Goal: Transaction & Acquisition: Purchase product/service

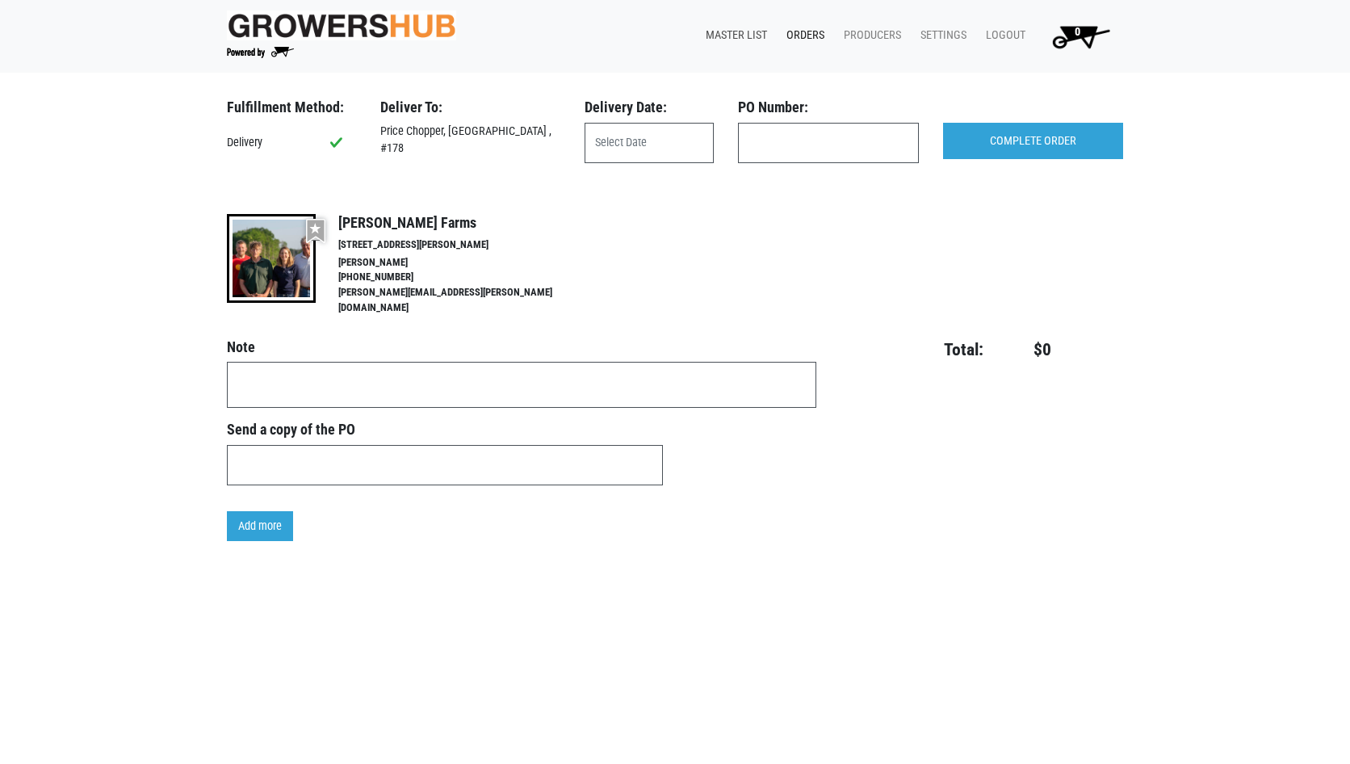
click at [746, 37] on link "Master List" at bounding box center [733, 35] width 81 height 31
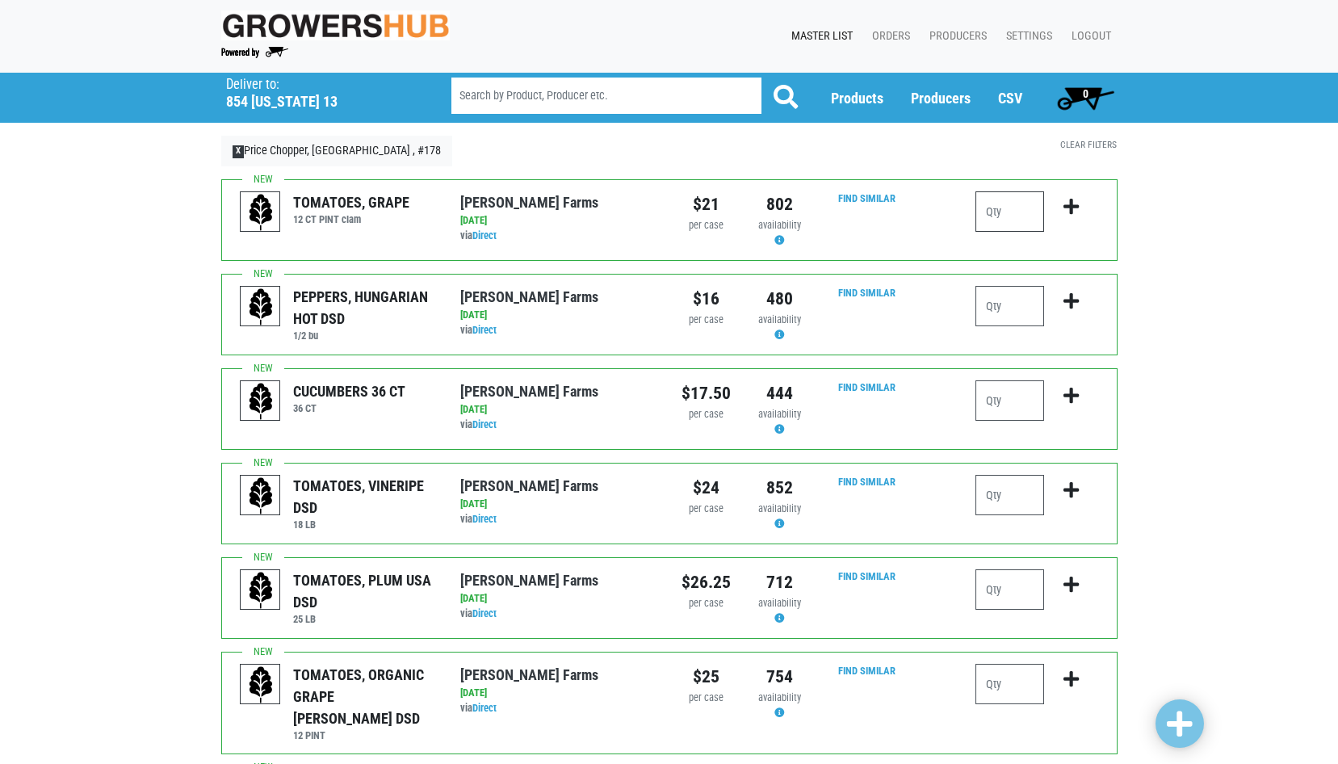
click at [990, 209] on input "number" at bounding box center [1010, 211] width 69 height 40
type input "1"
click at [1015, 405] on input "number" at bounding box center [1010, 400] width 69 height 40
type input "4"
click at [993, 493] on input "number" at bounding box center [1010, 495] width 69 height 40
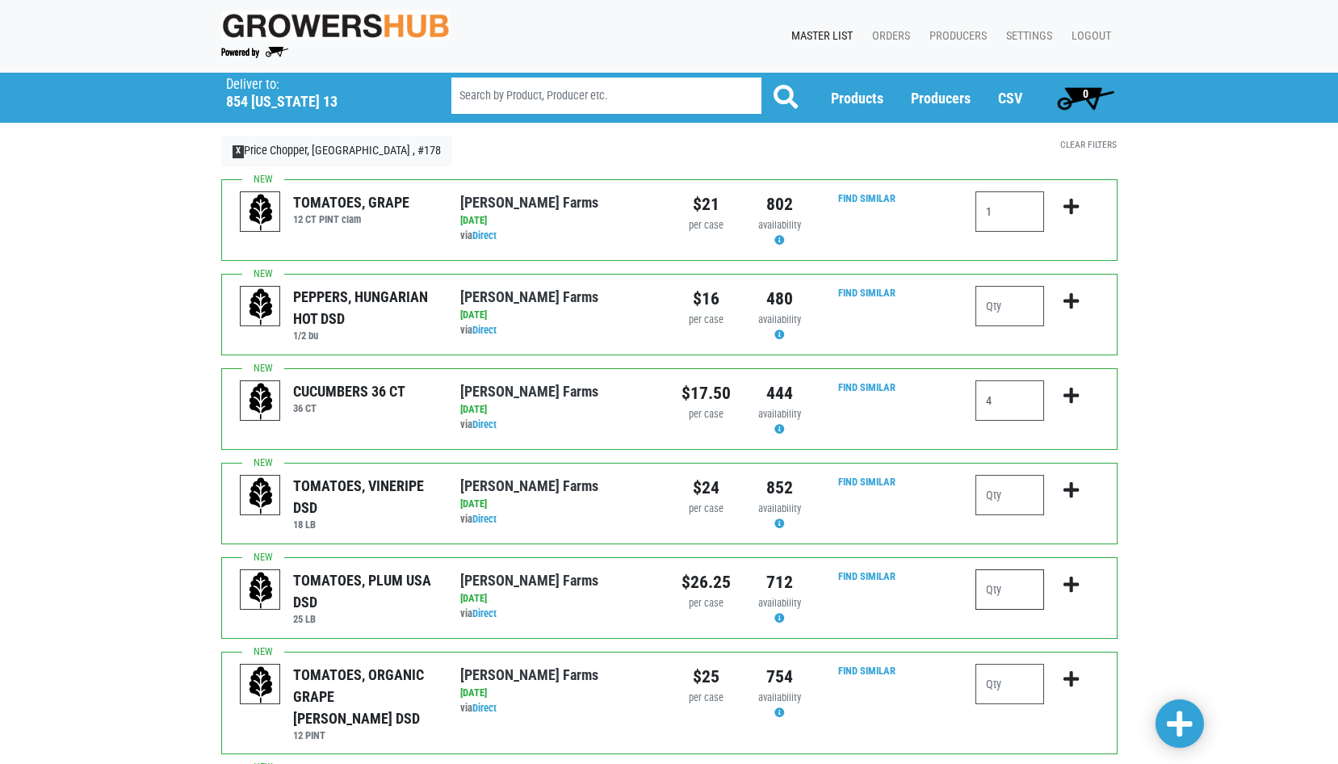
click at [992, 591] on input "number" at bounding box center [1010, 589] width 69 height 40
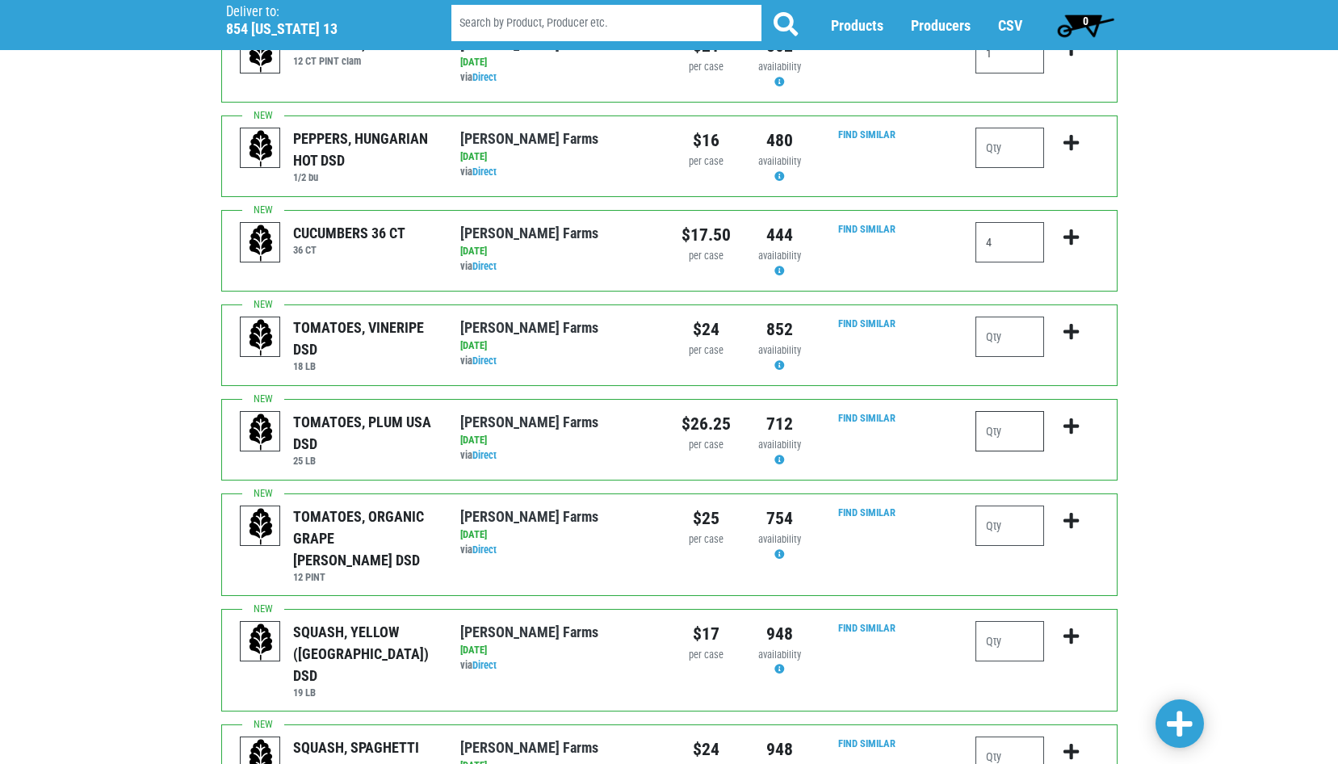
scroll to position [162, 0]
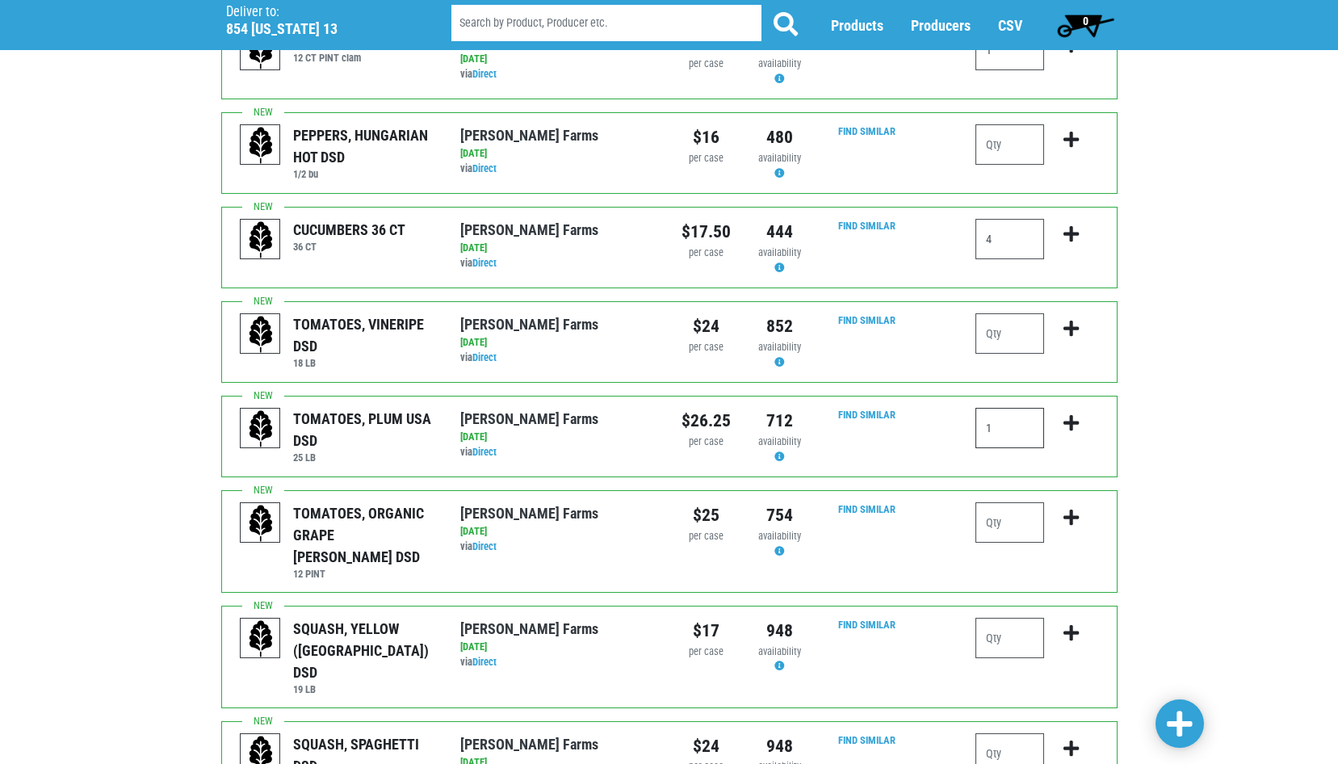
type input "1"
click at [1002, 529] on input "number" at bounding box center [1010, 522] width 69 height 40
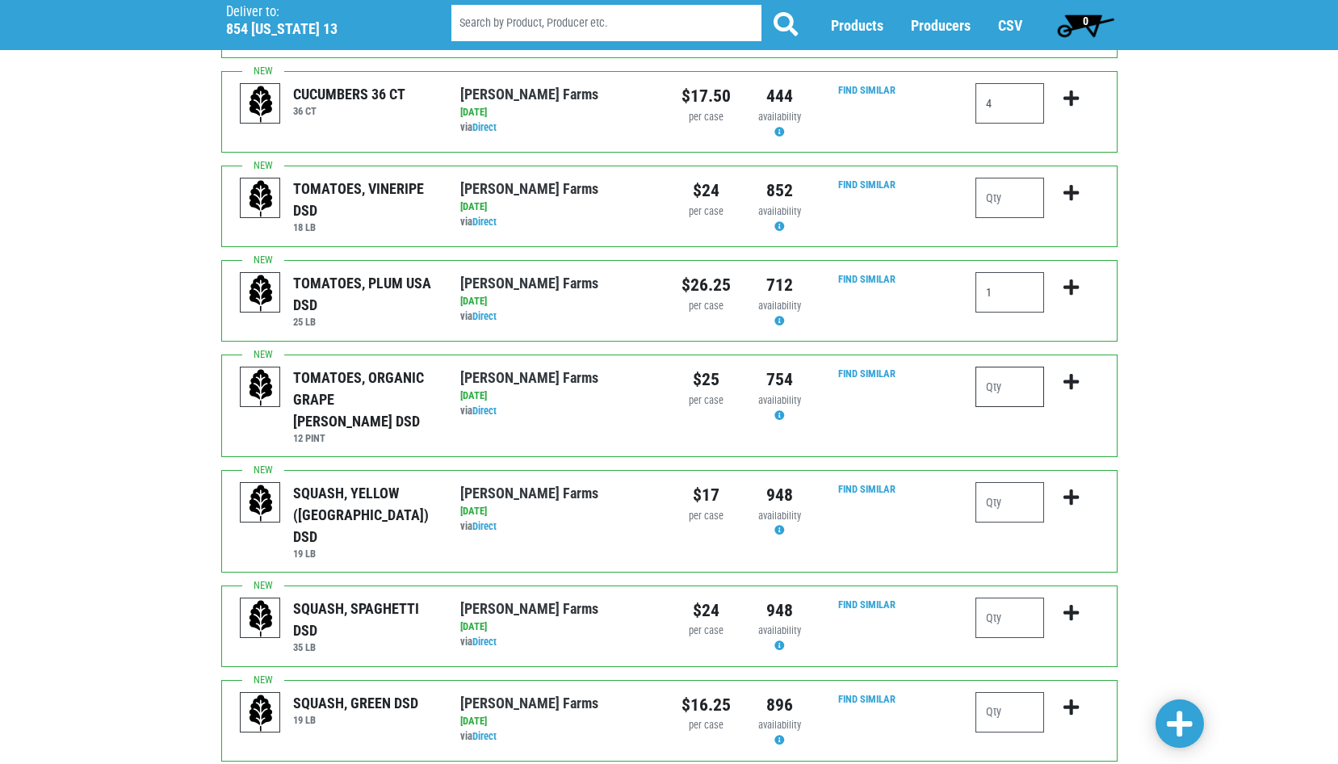
scroll to position [323, 0]
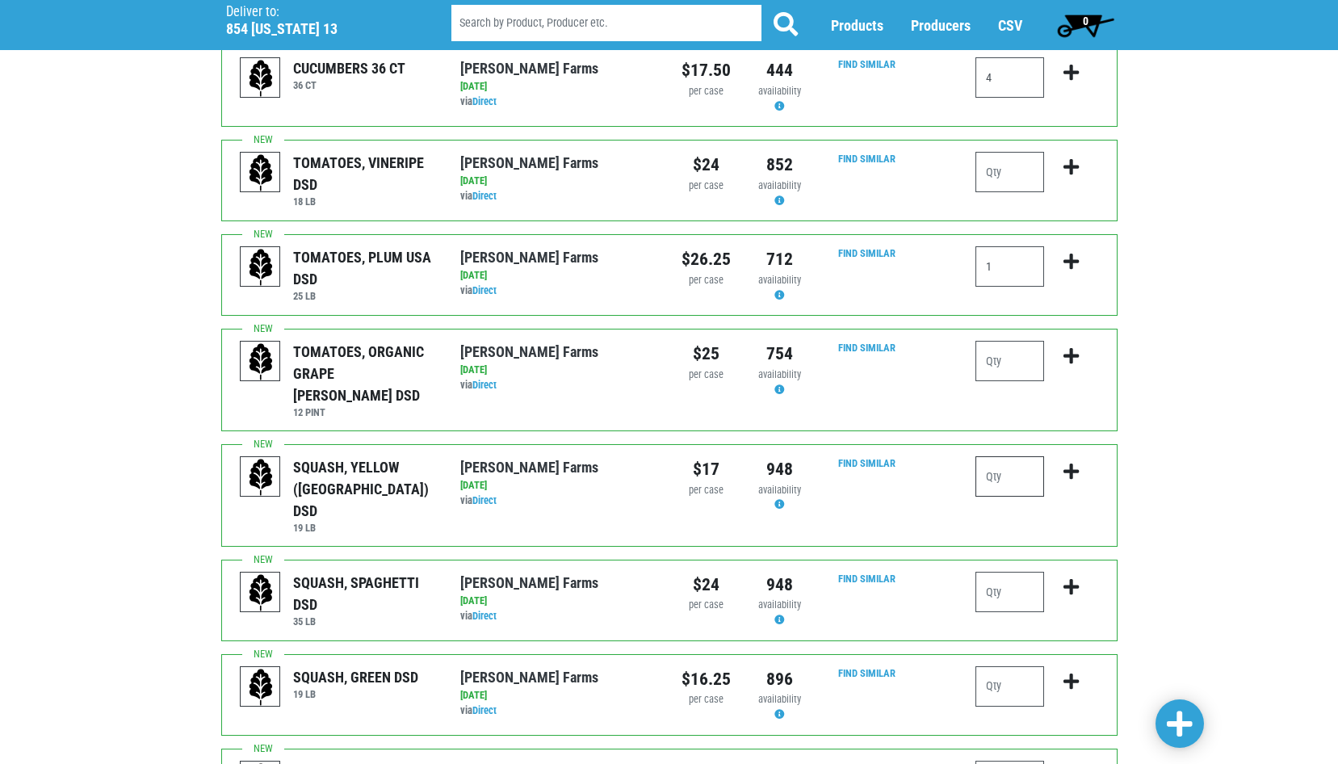
click at [992, 460] on input "number" at bounding box center [1010, 476] width 69 height 40
type input "1"
click at [1005, 666] on input "number" at bounding box center [1010, 686] width 69 height 40
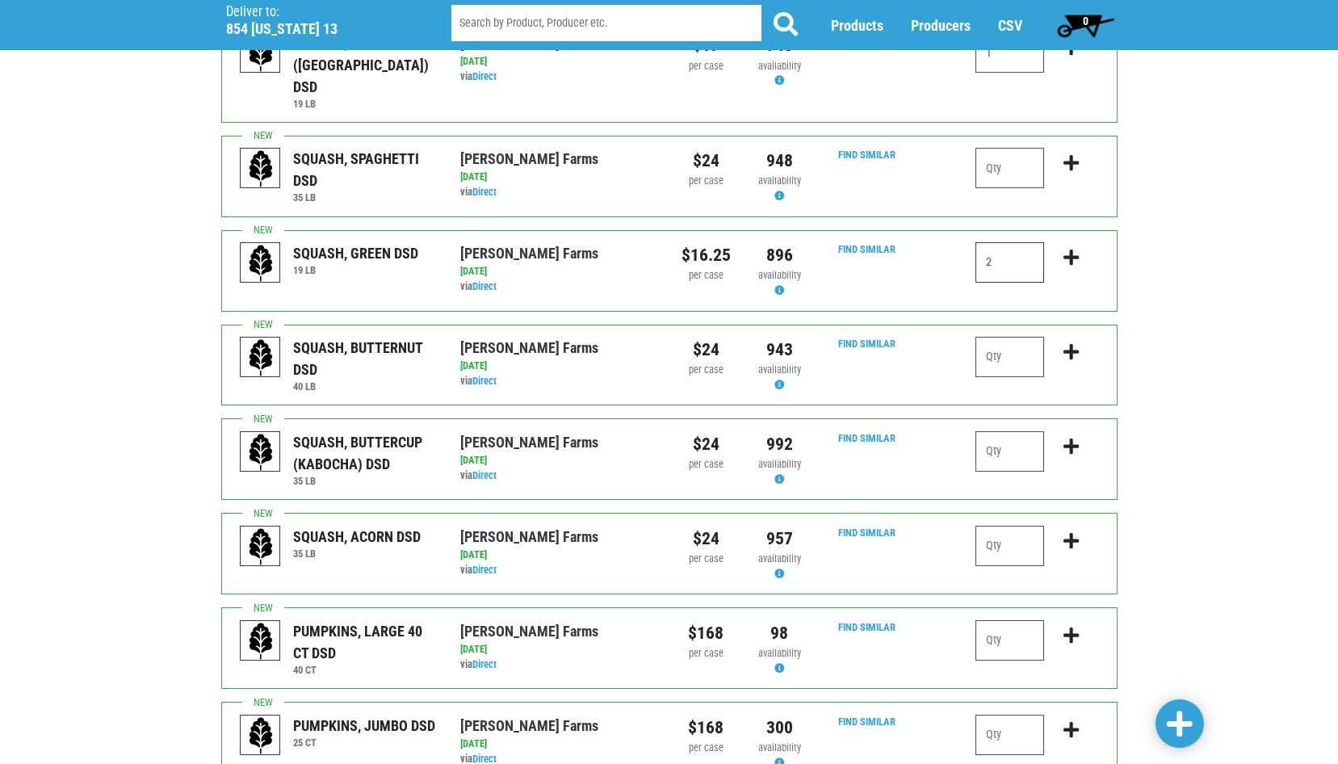
scroll to position [808, 0]
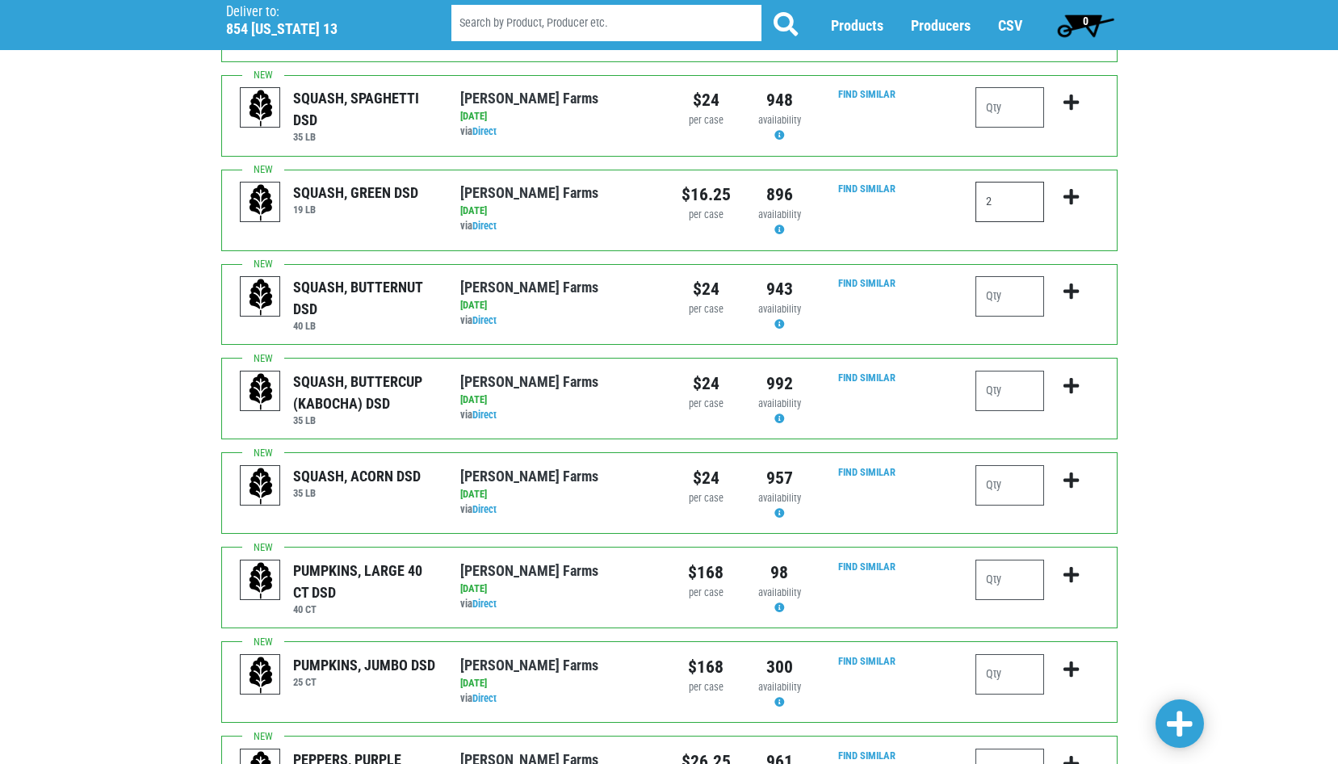
type input "2"
click at [997, 560] on input "number" at bounding box center [1010, 580] width 69 height 40
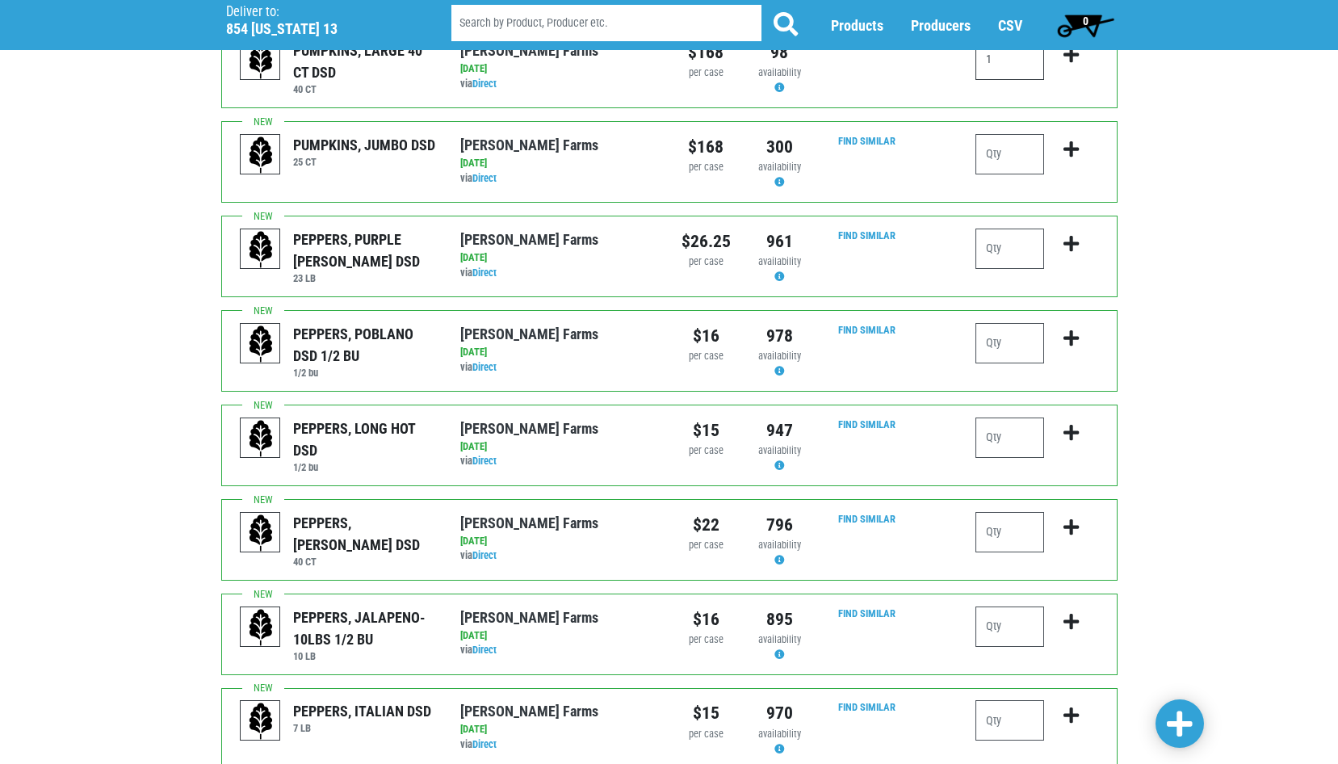
scroll to position [1373, 0]
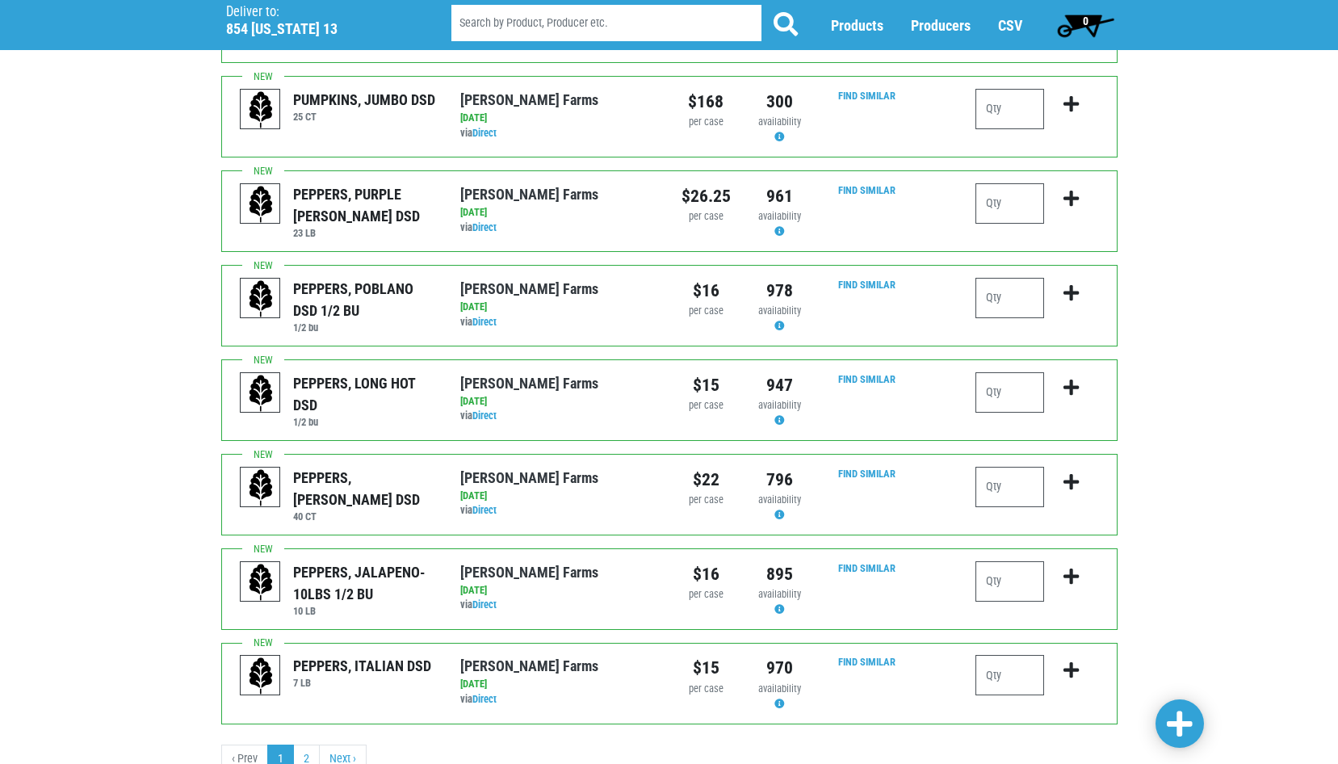
type input "1"
click at [1181, 726] on span at bounding box center [1180, 724] width 26 height 29
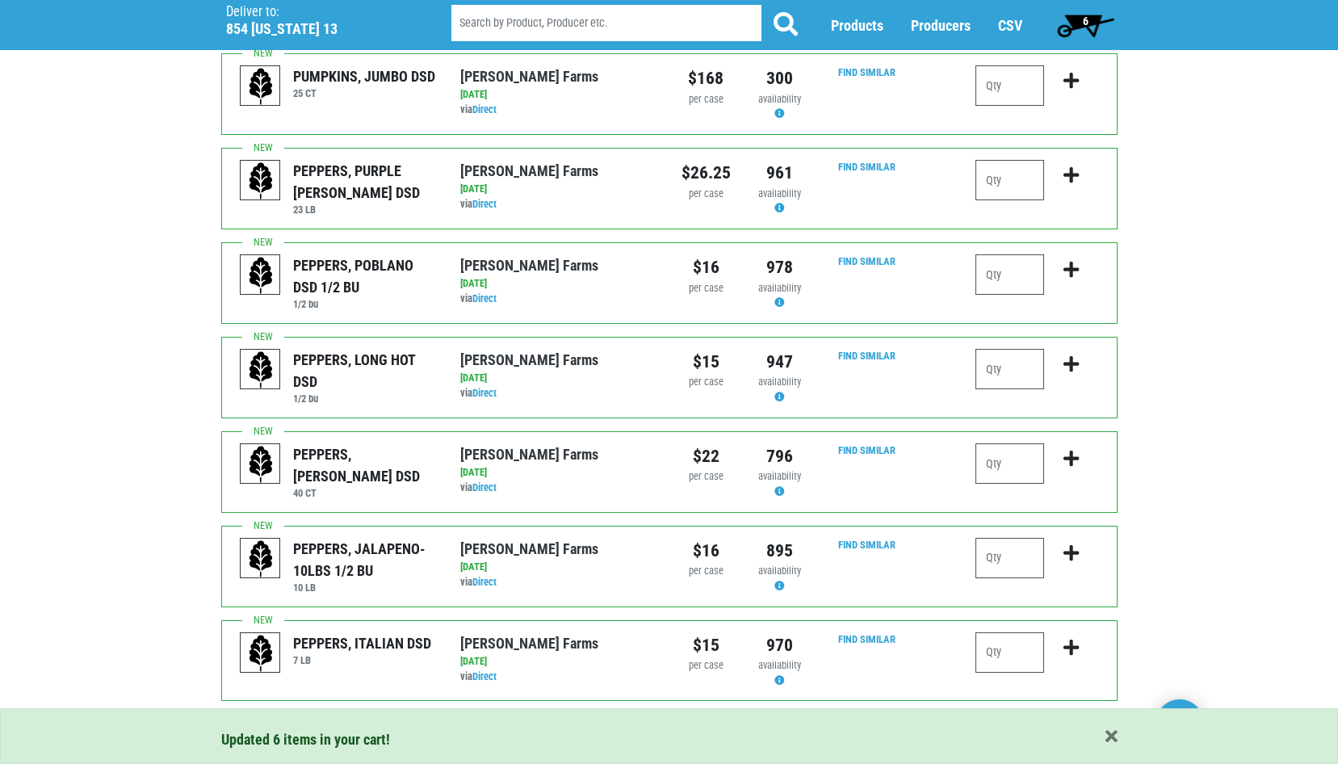
scroll to position [1538, 0]
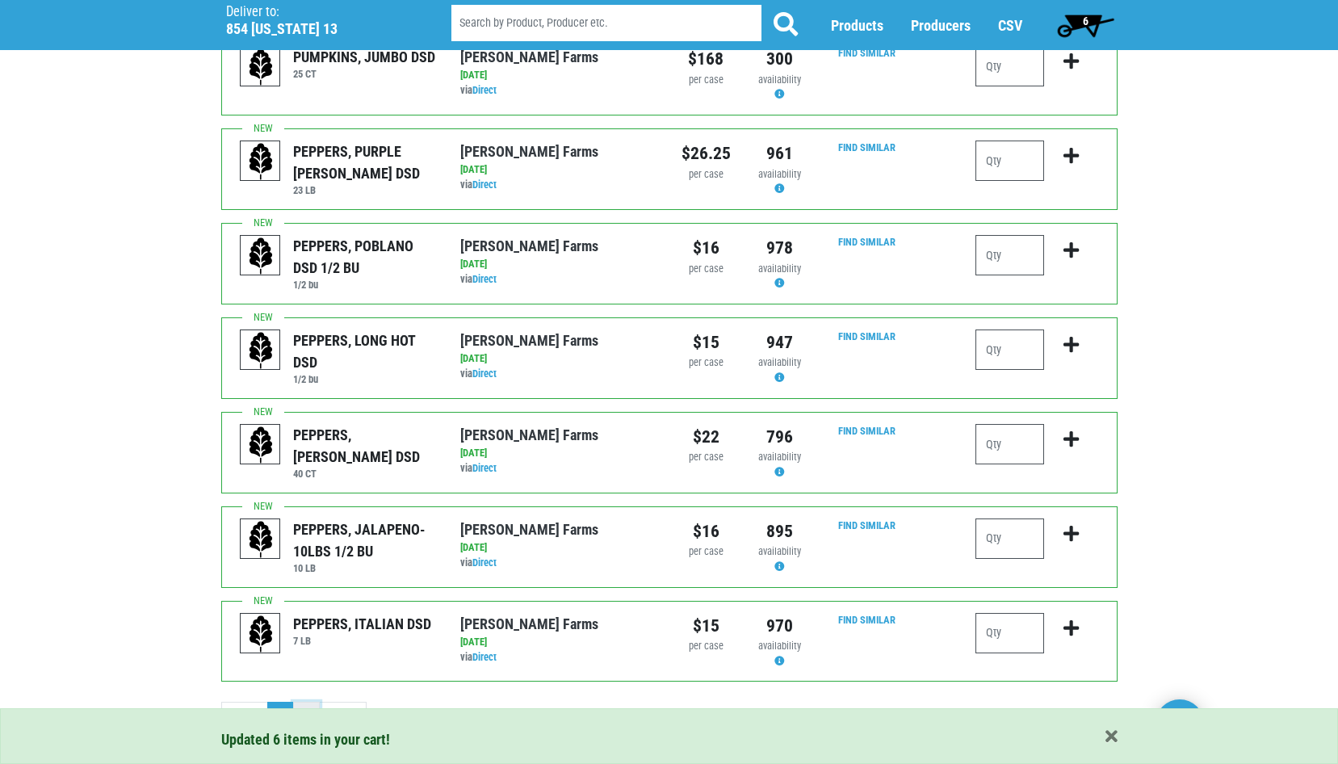
click at [304, 702] on link "2" at bounding box center [306, 716] width 27 height 29
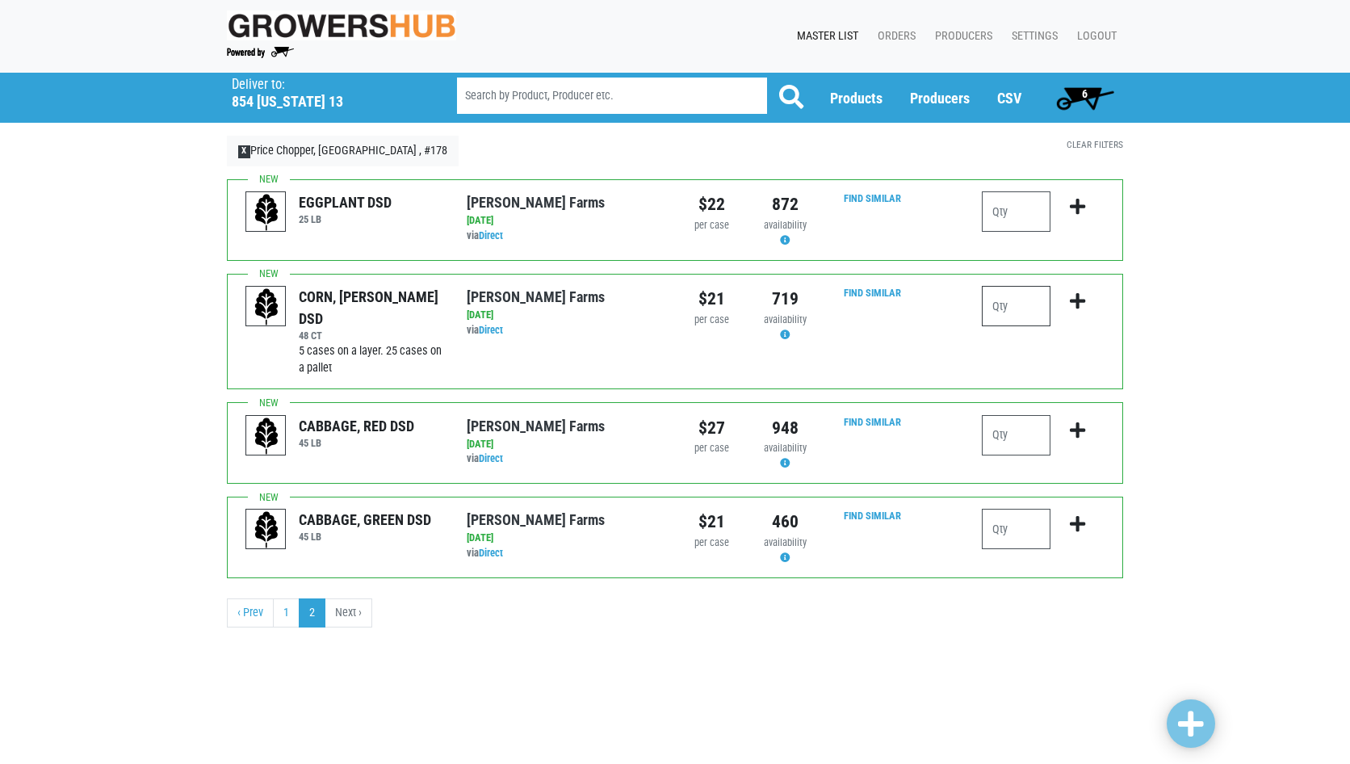
click at [1010, 315] on input "number" at bounding box center [1016, 306] width 69 height 40
type input "6"
click at [1181, 722] on span at bounding box center [1191, 724] width 26 height 29
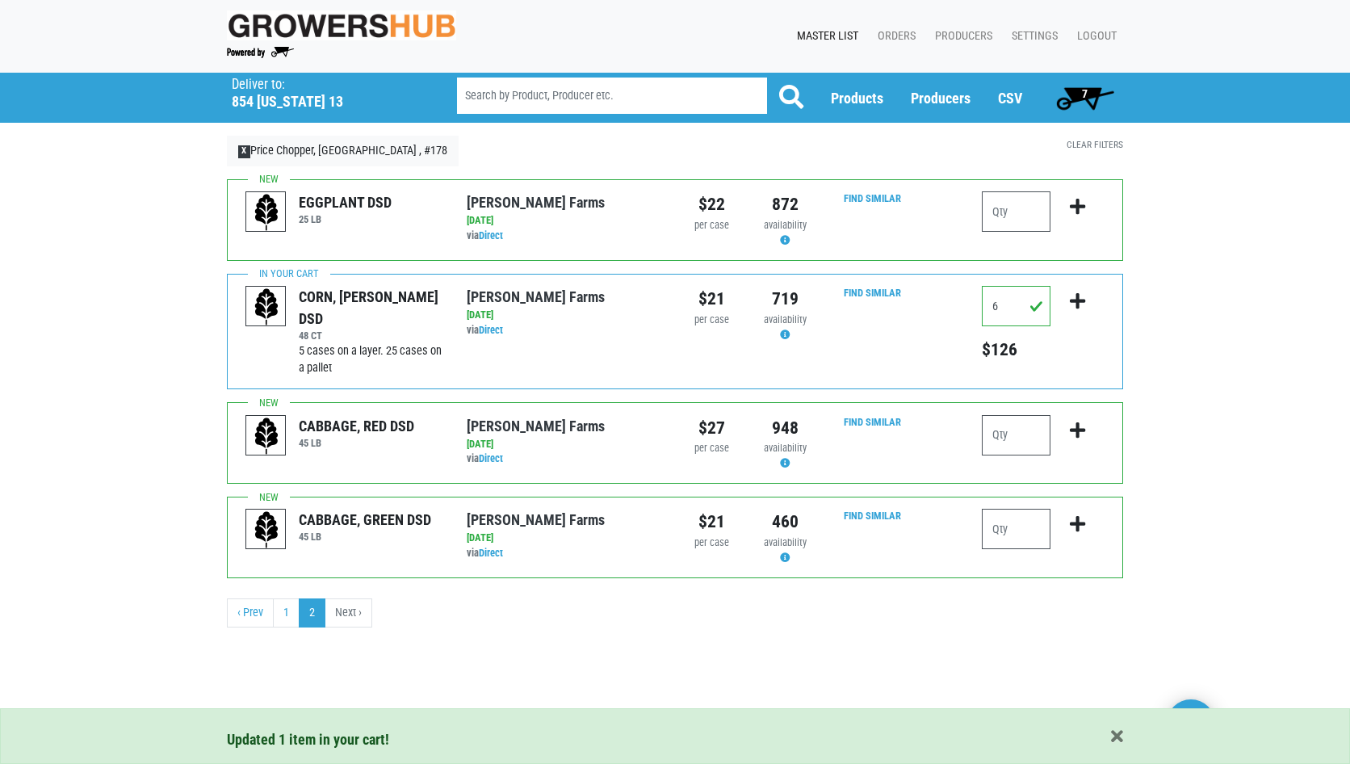
click at [1091, 98] on span "7" at bounding box center [1085, 98] width 72 height 32
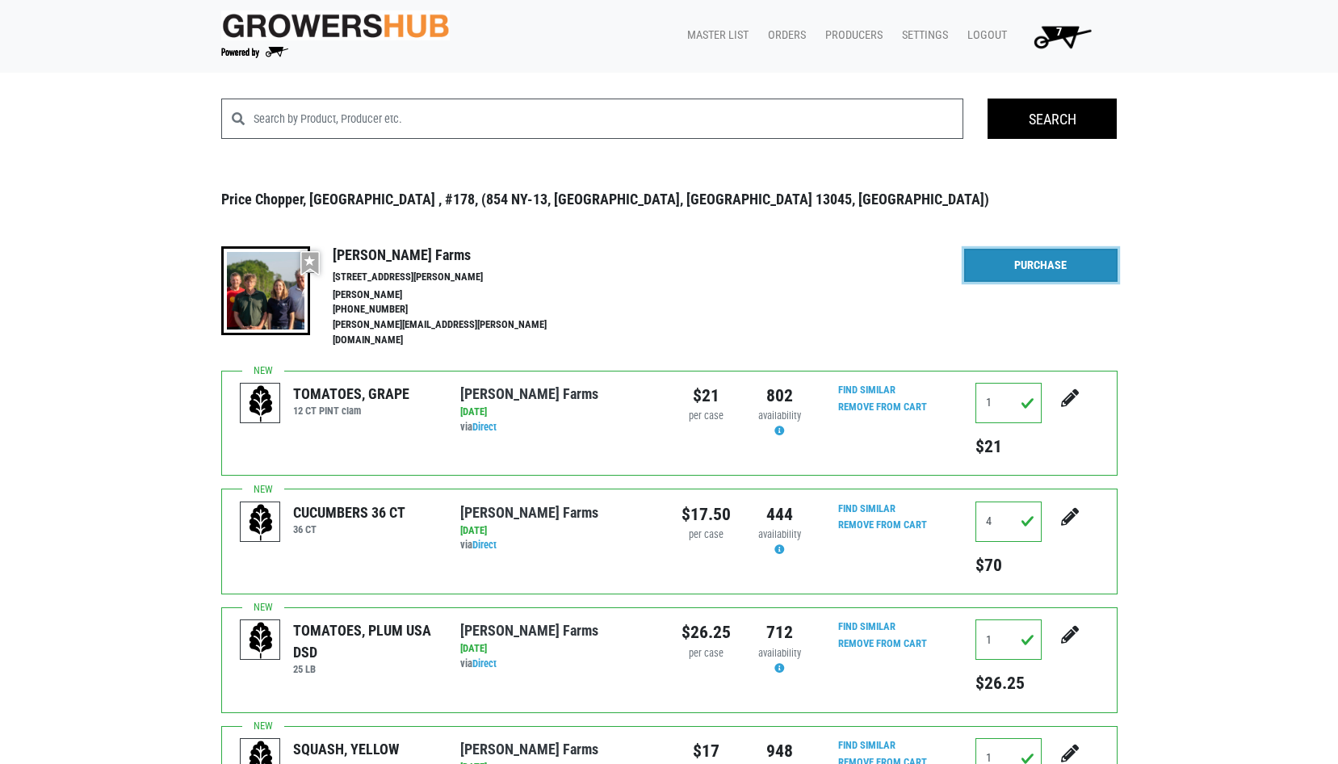
click at [1038, 271] on link "Purchase" at bounding box center [1040, 266] width 153 height 34
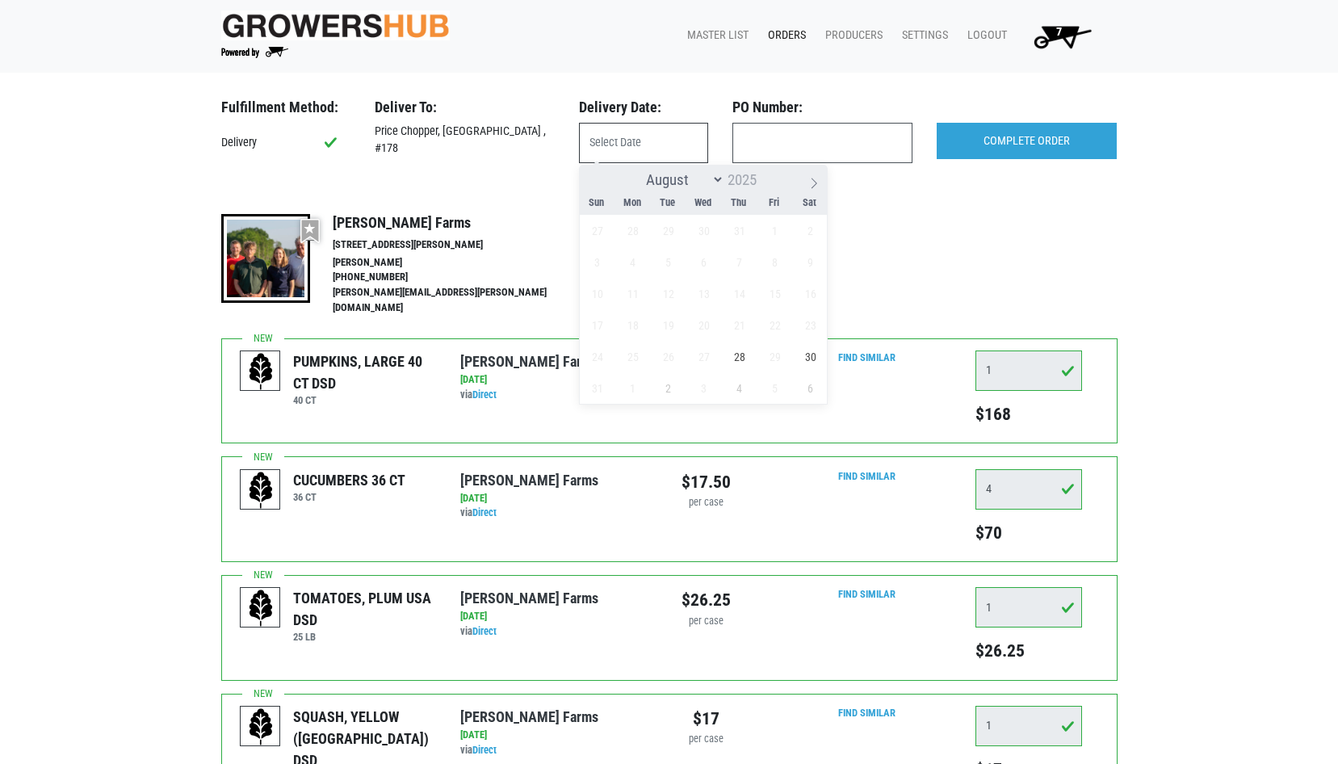
click at [662, 147] on input "text" at bounding box center [643, 143] width 129 height 40
click at [741, 355] on span "28" at bounding box center [739, 356] width 31 height 31
type input "[DATE]"
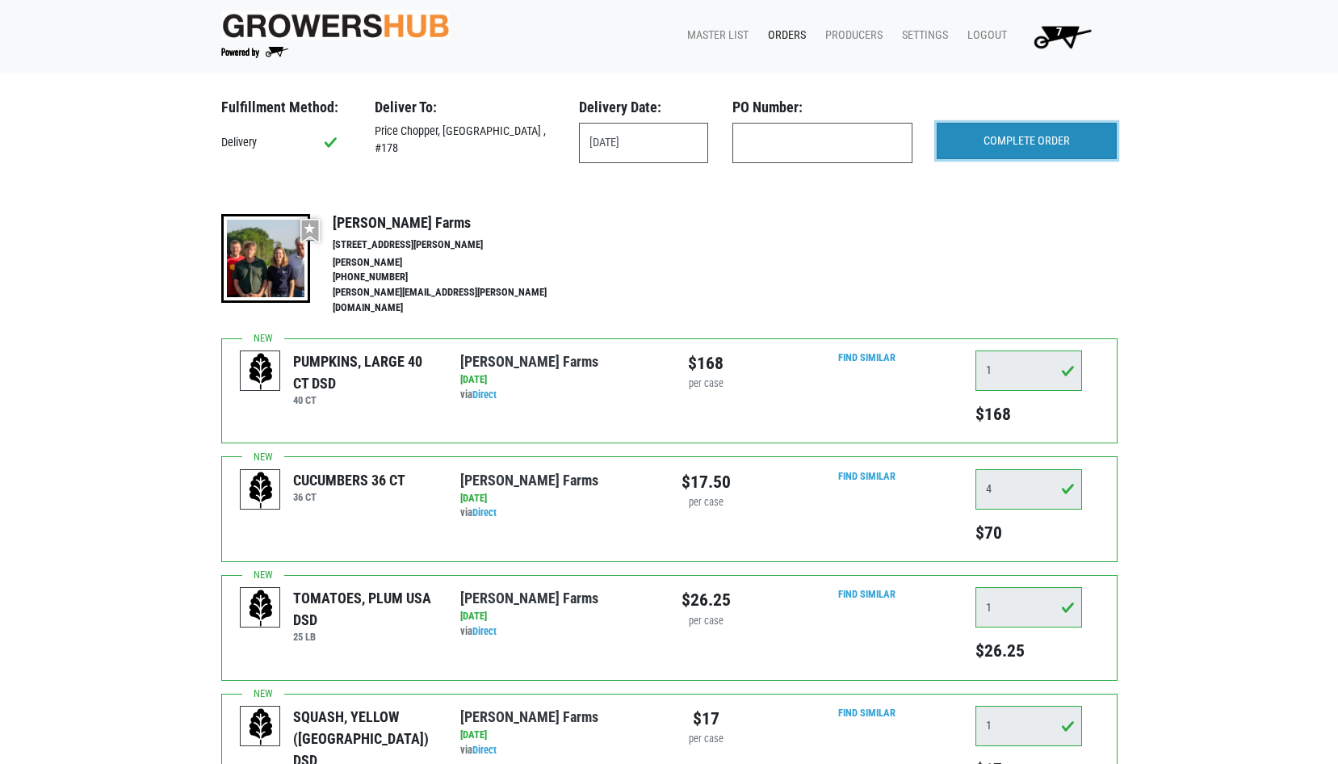
click at [1051, 145] on input "COMPLETE ORDER" at bounding box center [1027, 141] width 180 height 37
